Goal: Task Accomplishment & Management: Use online tool/utility

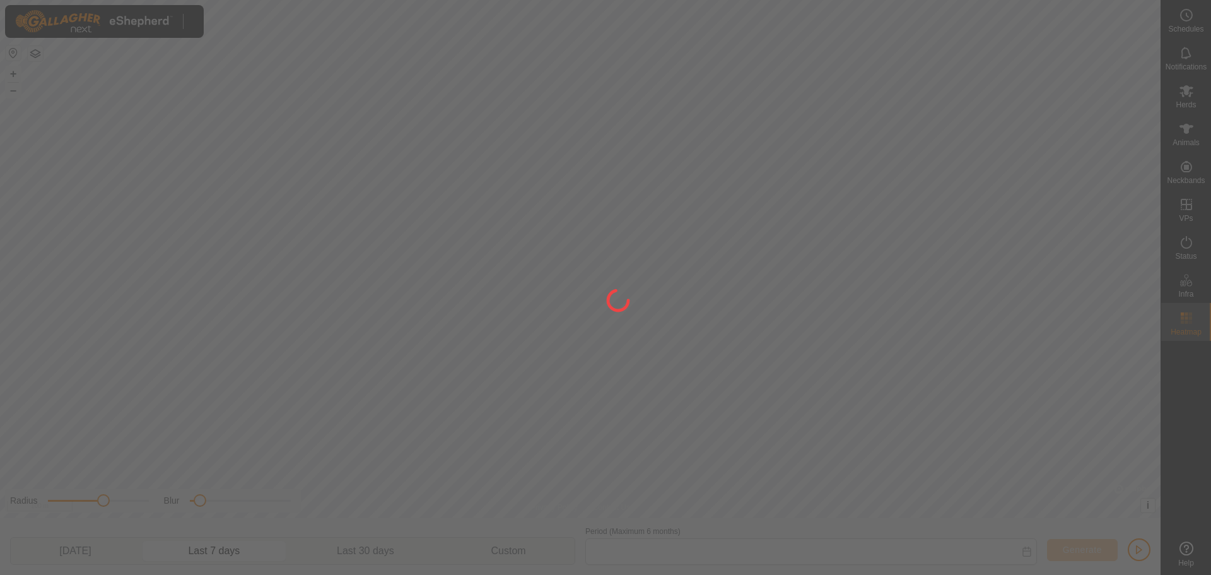
type input "[DATE] - [DATE]"
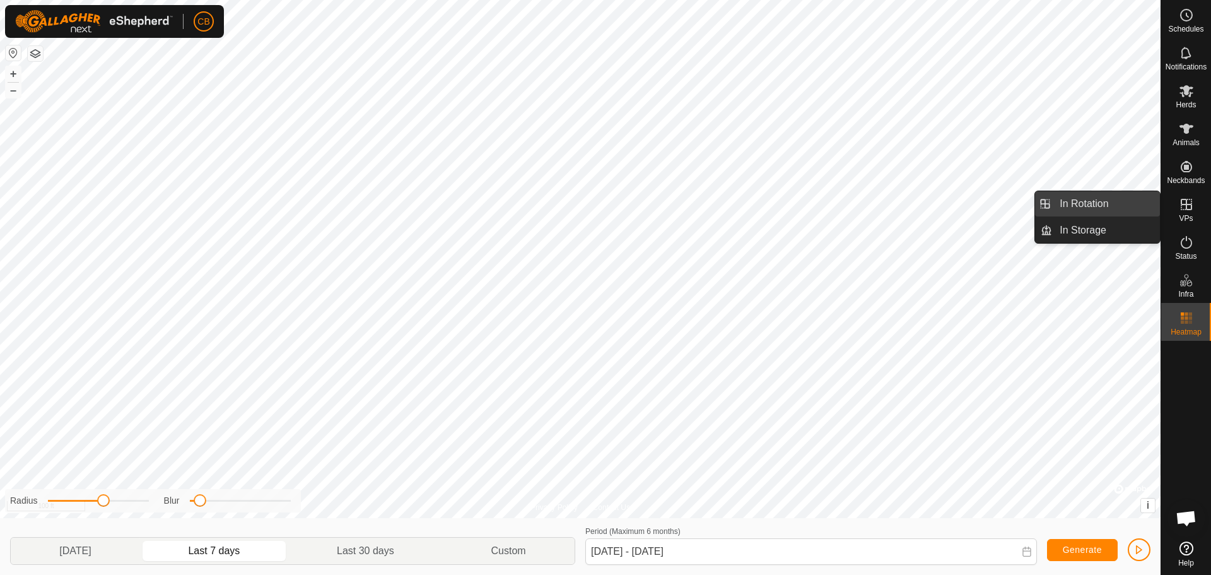
click at [1120, 211] on link "In Rotation" at bounding box center [1106, 203] width 108 height 25
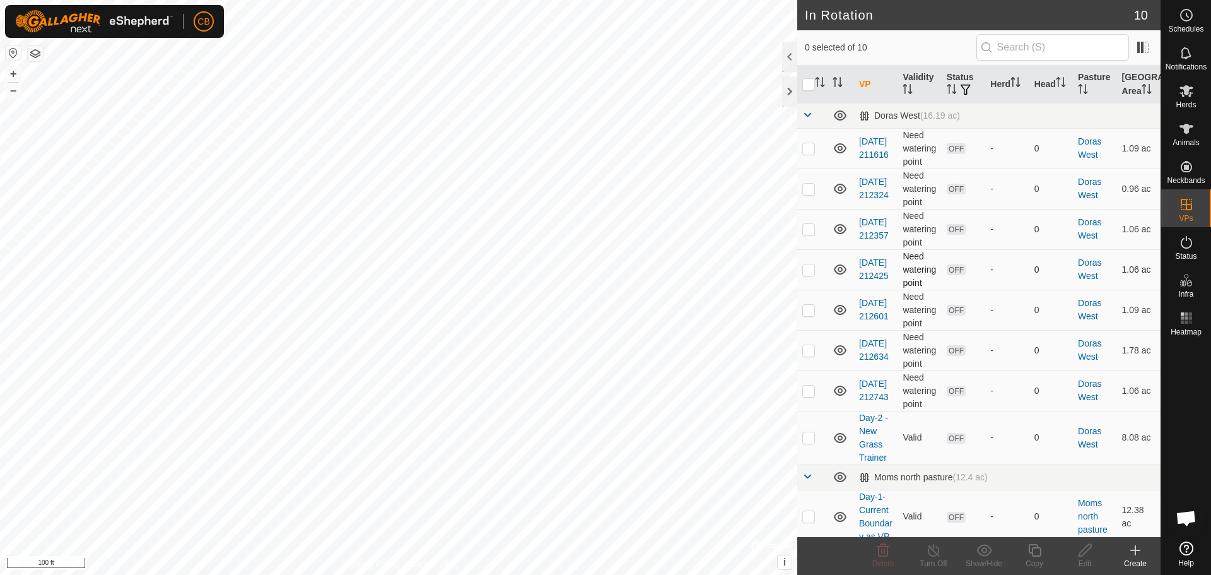
checkbox input "true"
click at [1089, 553] on icon at bounding box center [1085, 549] width 16 height 15
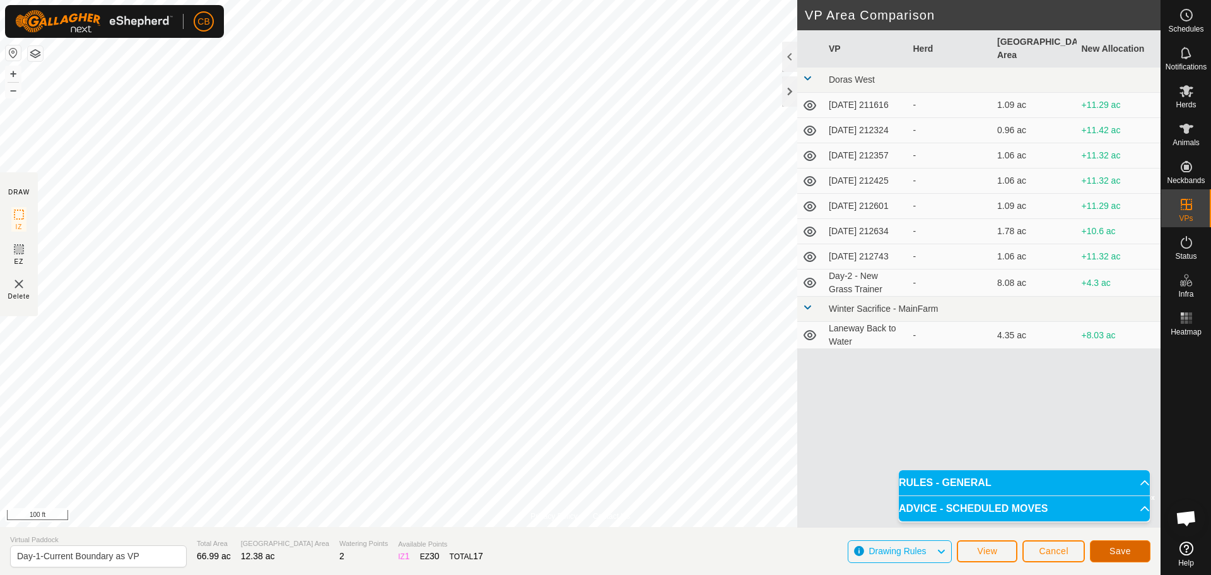
click at [1118, 546] on span "Save" at bounding box center [1120, 551] width 21 height 10
